Goal: Transaction & Acquisition: Purchase product/service

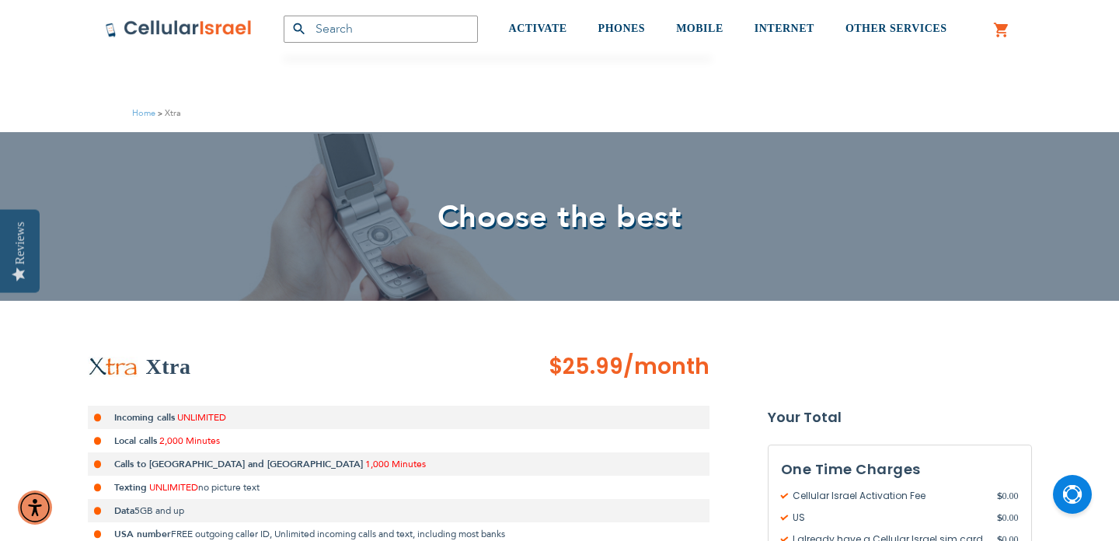
select select "5644"
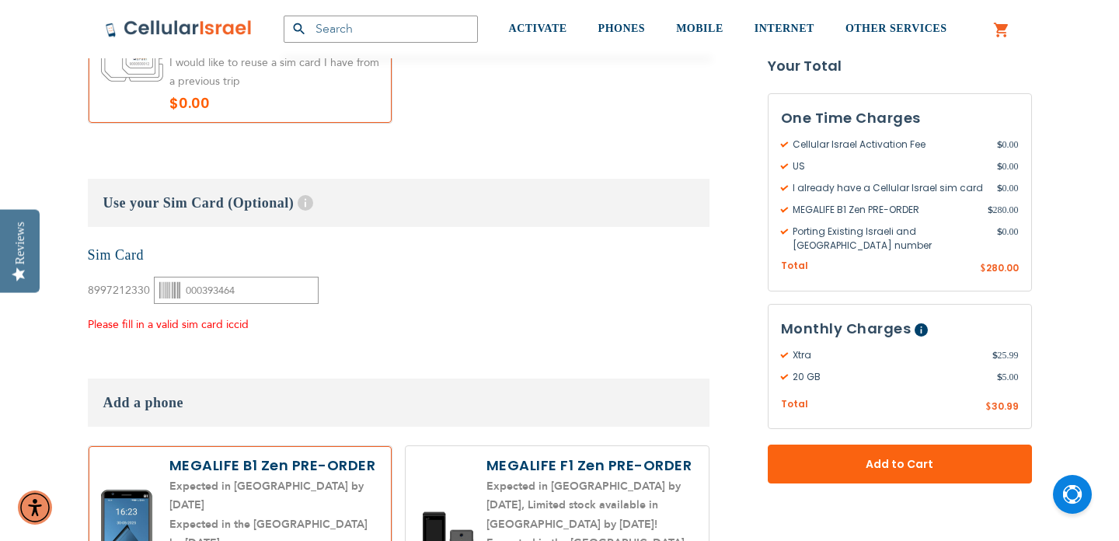
scroll to position [2139, 0]
click at [259, 277] on input "000393464" at bounding box center [236, 289] width 164 height 27
click at [415, 268] on div "None Sim Card 8997212330" at bounding box center [399, 289] width 622 height 89
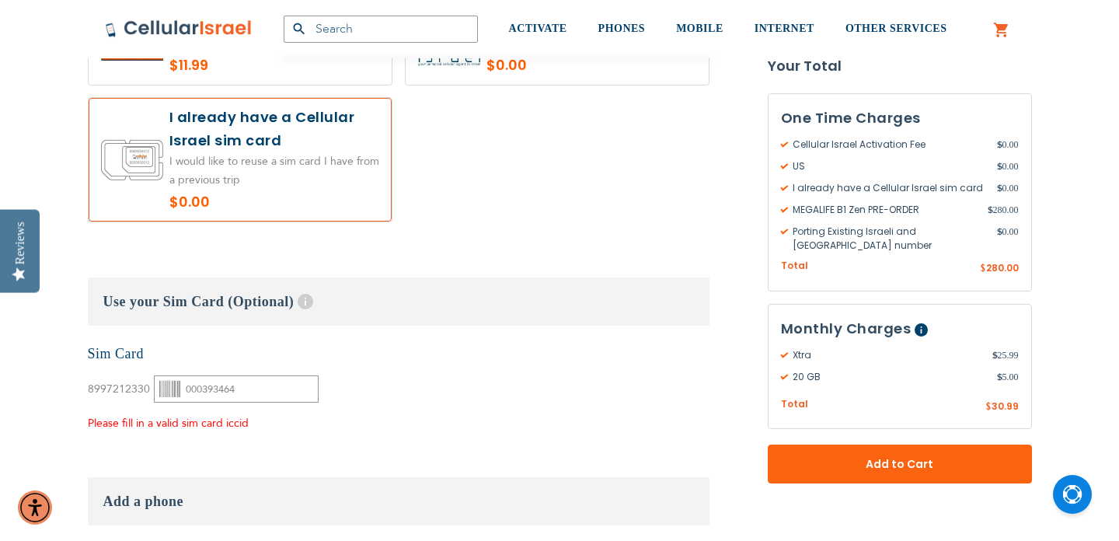
scroll to position [2083, 0]
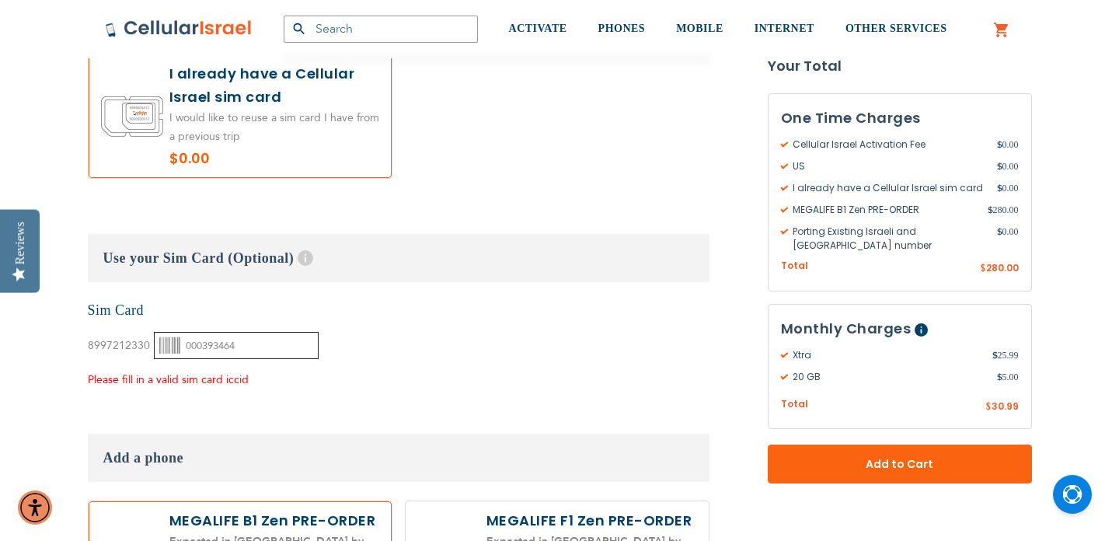
drag, startPoint x: 244, startPoint y: 330, endPoint x: 182, endPoint y: 326, distance: 62.3
click at [182, 332] on input "000393464" at bounding box center [236, 345] width 164 height 27
click at [427, 313] on div "None Sim Card 8997212330" at bounding box center [399, 345] width 622 height 89
click at [427, 336] on div "None Sim Card 8997212330" at bounding box center [399, 345] width 622 height 89
click at [317, 384] on fieldset "Customize: Xtra What country local Number would you like? * With our local virt…" at bounding box center [399, 448] width 622 height 3315
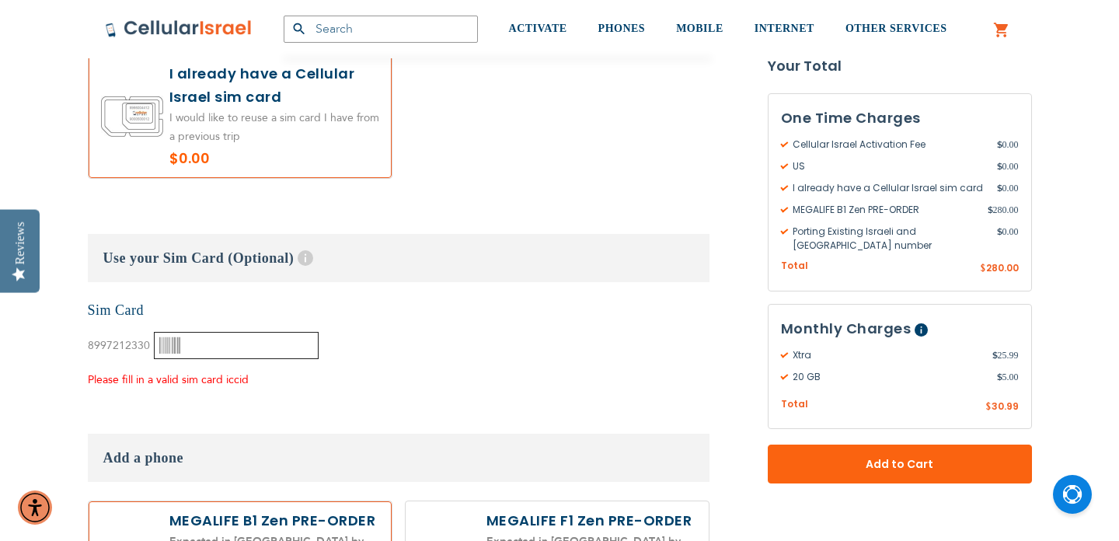
click at [198, 332] on input "text" at bounding box center [236, 345] width 164 height 27
paste input "000393464"
type input "000393464"
click at [452, 339] on div "None Sim Card 8997212330" at bounding box center [399, 345] width 622 height 89
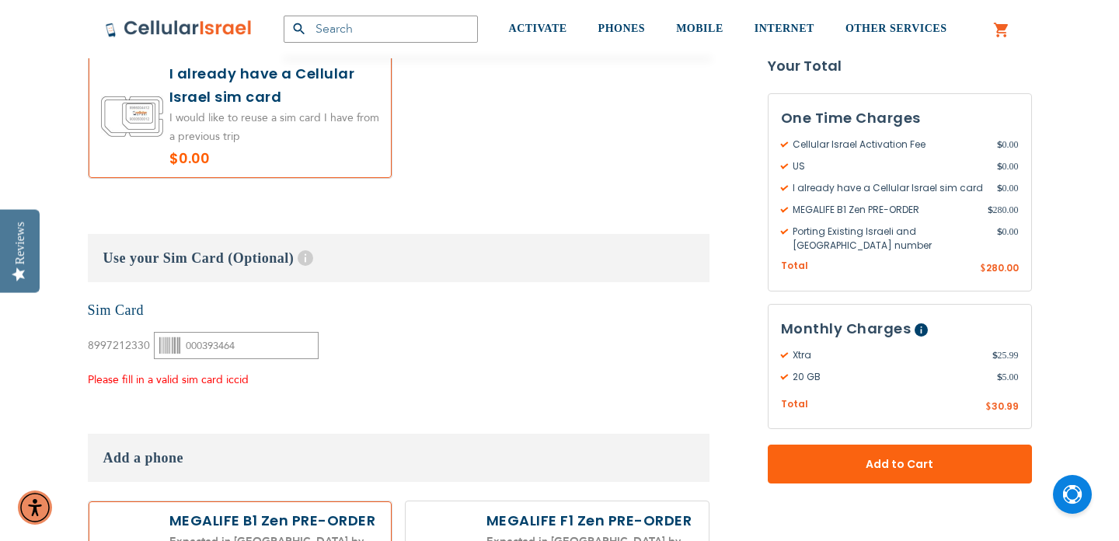
click at [452, 339] on div "None Sim Card 8997212330" at bounding box center [399, 345] width 622 height 89
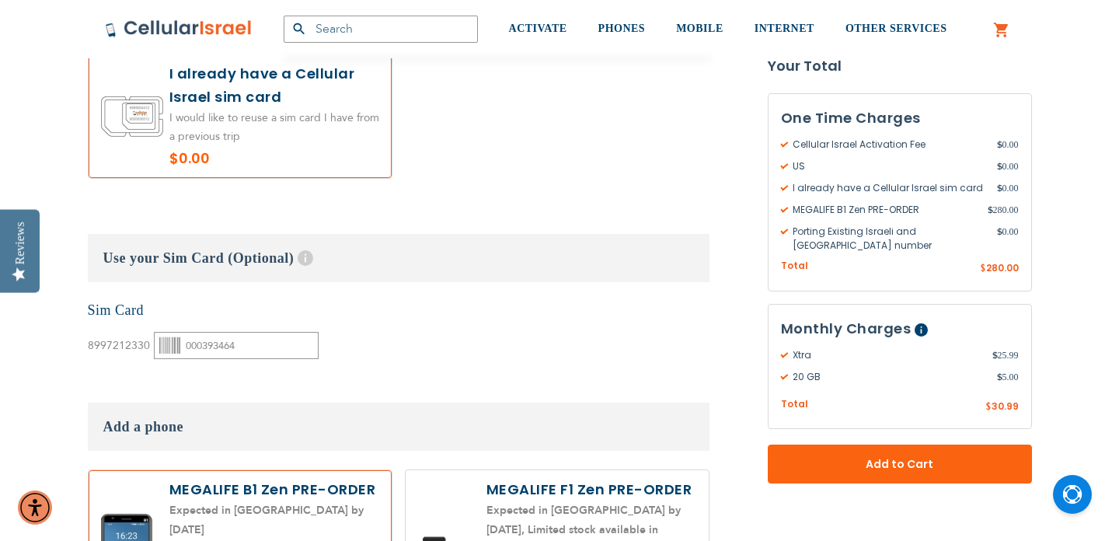
click at [369, 307] on div "None Sim Card 8997212330" at bounding box center [399, 330] width 622 height 59
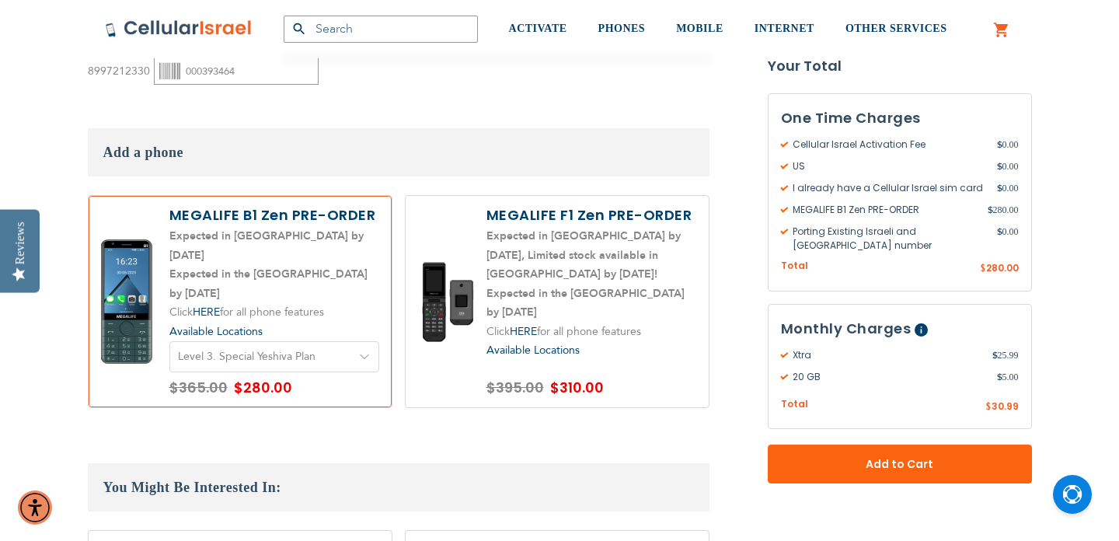
scroll to position [2369, 0]
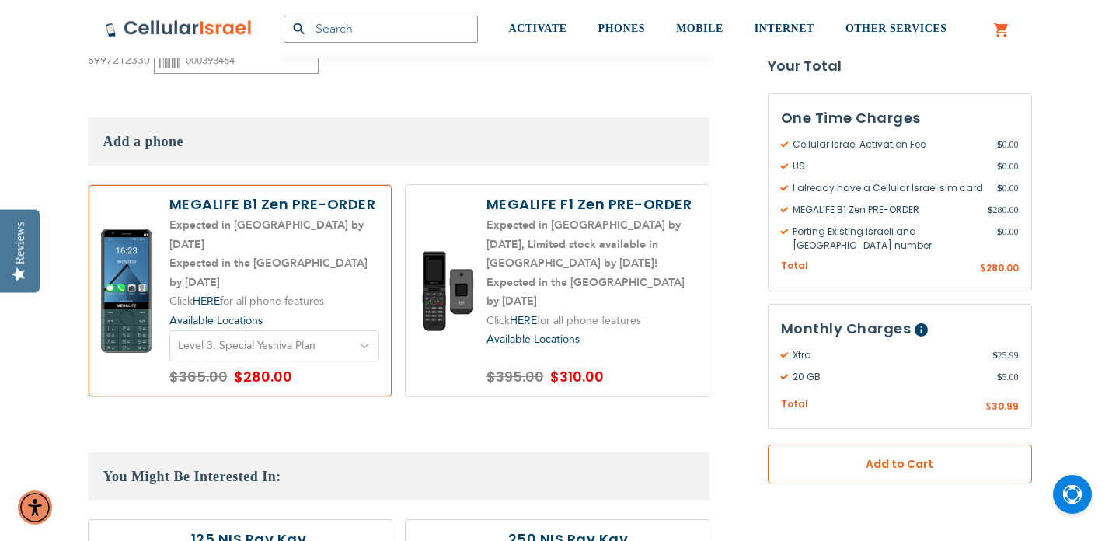
click at [912, 460] on button "Add to Cart" at bounding box center [900, 464] width 264 height 39
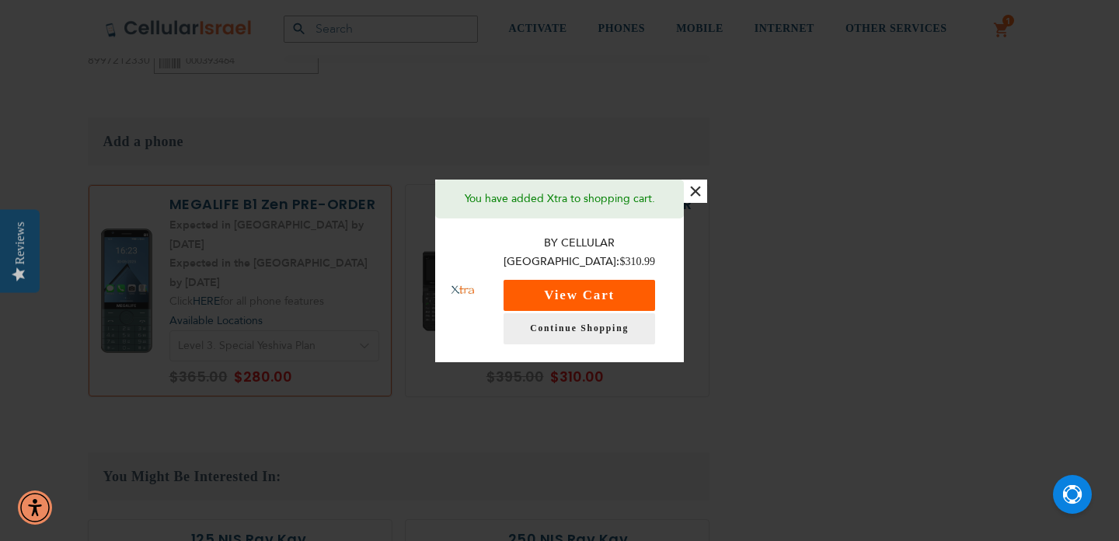
click at [606, 282] on button "View Cart" at bounding box center [580, 295] width 152 height 31
